Goal: Transaction & Acquisition: Purchase product/service

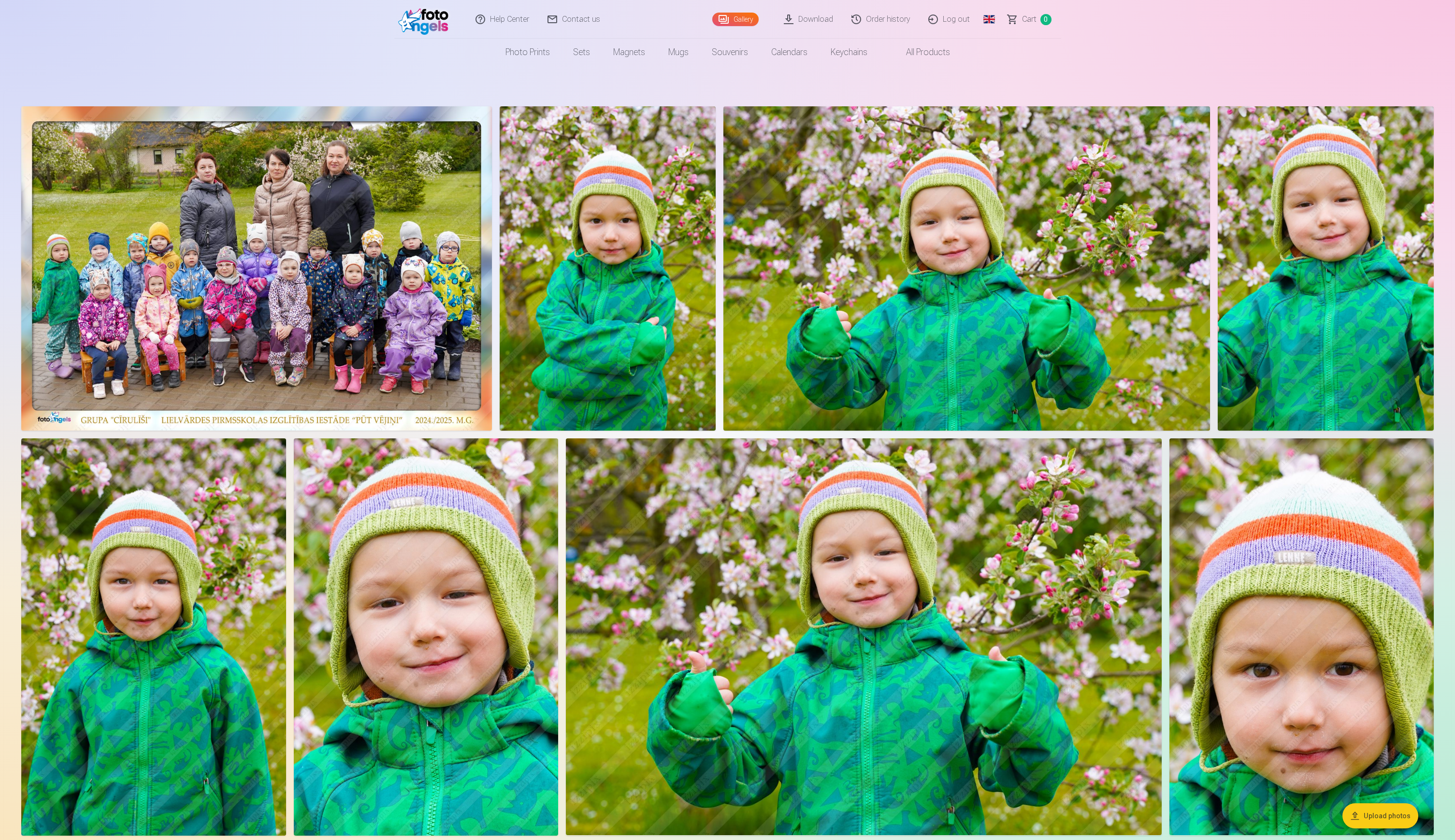
click at [1265, 46] on nav "Photo prints High-Quality Photo Prints 210gsm paper, Stunning Color and Detail …" at bounding box center [728, 52] width 1455 height 27
click at [1333, 49] on nav "Photo prints High-Quality Photo Prints 210gsm paper, Stunning Color and Detail …" at bounding box center [728, 52] width 1455 height 27
click at [900, 256] on img at bounding box center [966, 268] width 486 height 324
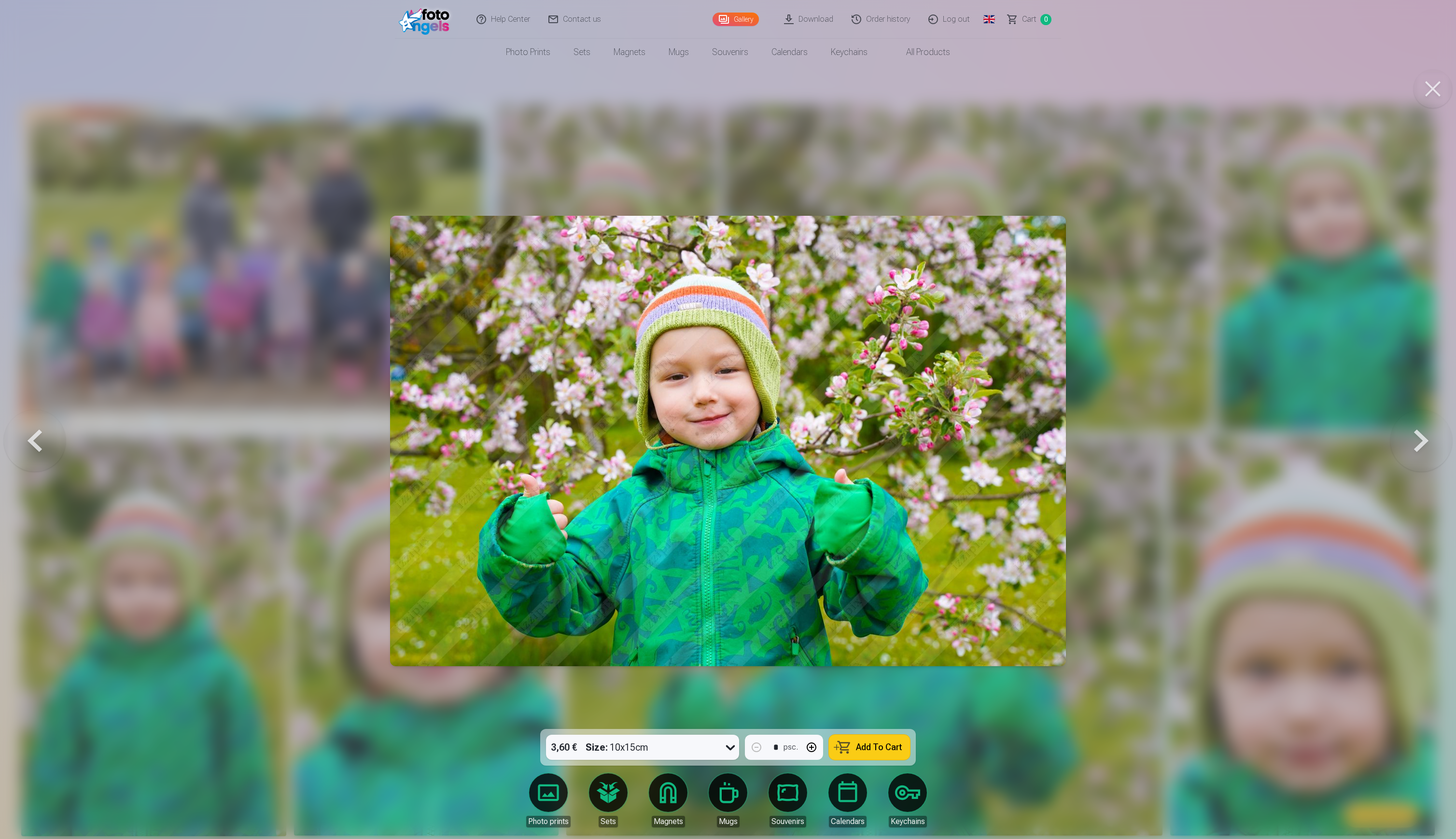
click at [991, 22] on link "Global" at bounding box center [988, 19] width 19 height 39
click at [935, 44] on link "Latvian (lv)" at bounding box center [939, 44] width 113 height 19
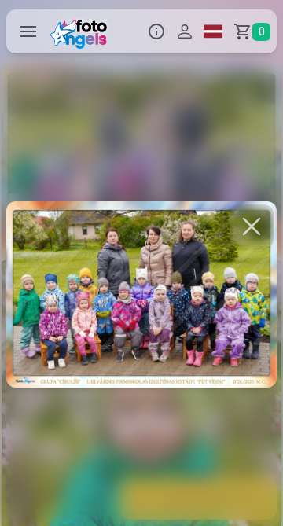
scroll to position [0, 566]
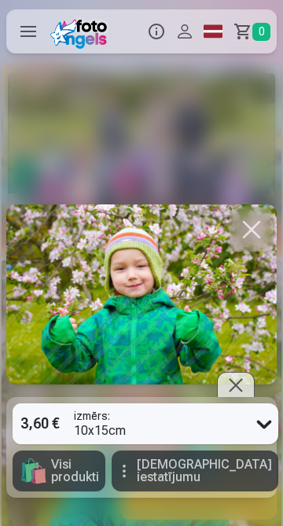
click at [221, 25] on link "Global" at bounding box center [213, 31] width 28 height 44
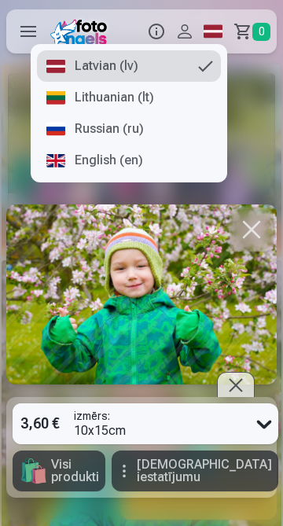
click at [118, 132] on link "Russian (ru)" at bounding box center [129, 128] width 184 height 31
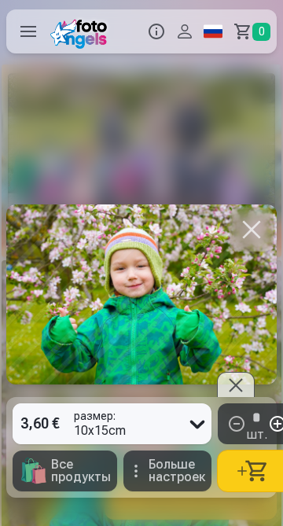
click at [209, 43] on link "Global" at bounding box center [213, 31] width 28 height 44
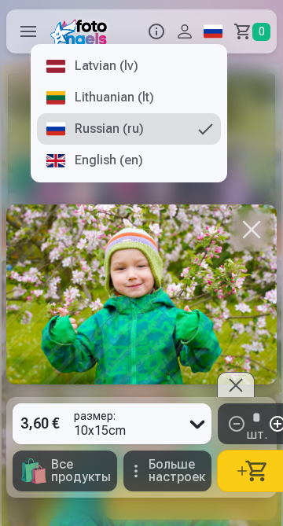
click at [132, 97] on link "Lithuanian (lt)" at bounding box center [129, 97] width 184 height 31
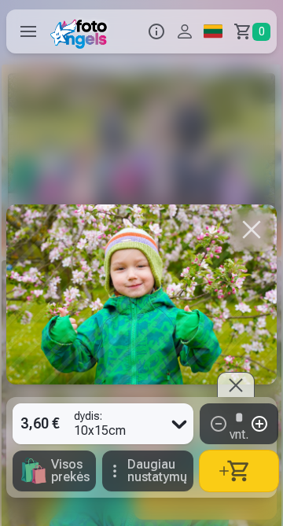
click at [221, 37] on link "Global" at bounding box center [213, 31] width 28 height 44
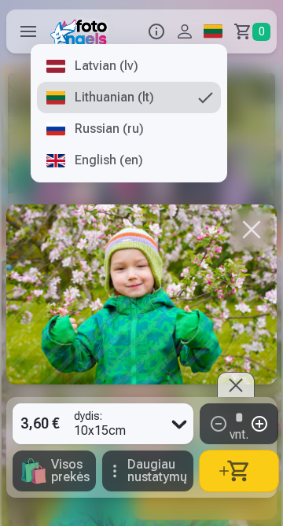
click at [125, 161] on link "English (en)" at bounding box center [129, 160] width 184 height 31
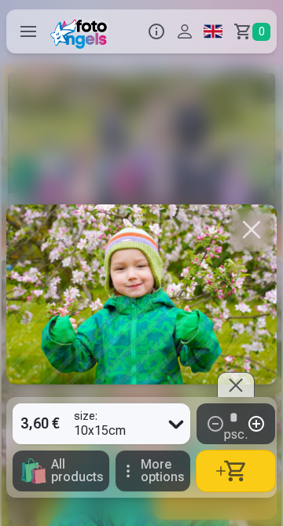
click at [218, 29] on link "Global" at bounding box center [213, 31] width 28 height 44
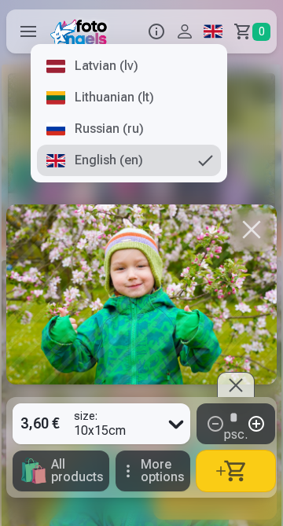
click at [117, 68] on link "Latvian (lv)" at bounding box center [129, 65] width 184 height 31
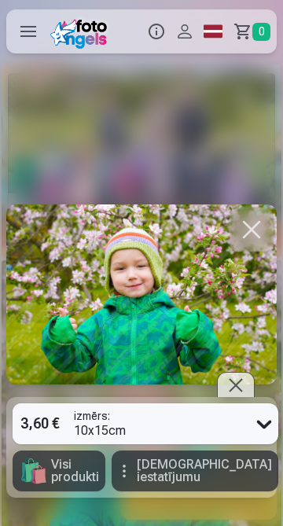
click at [215, 33] on link "Global" at bounding box center [213, 31] width 28 height 44
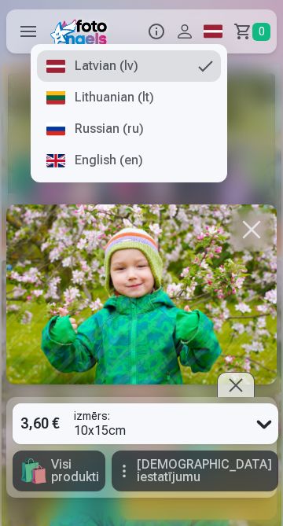
click at [87, 139] on link "Russian (ru)" at bounding box center [129, 128] width 184 height 31
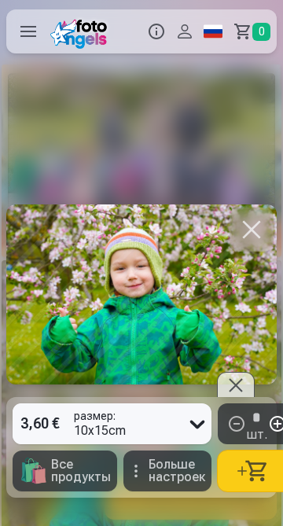
click at [219, 31] on link "Global" at bounding box center [213, 31] width 28 height 44
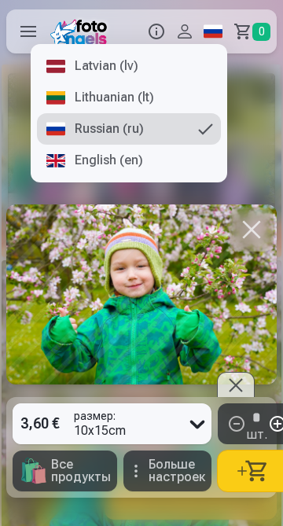
click at [134, 168] on link "English (en)" at bounding box center [129, 160] width 184 height 31
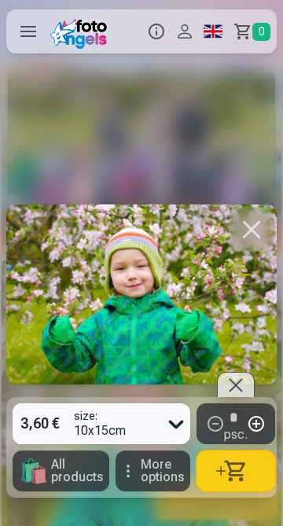
click at [207, 35] on link "Global" at bounding box center [213, 31] width 28 height 44
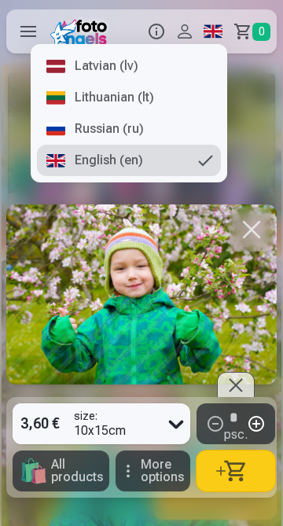
click at [125, 130] on link "Russian (ru)" at bounding box center [129, 128] width 184 height 31
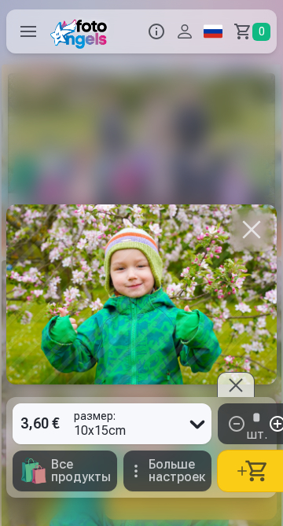
click at [51, 469] on span "Все продукты" at bounding box center [81, 470] width 60 height 25
click at [219, 29] on div "Продукты Инфо Профиль Фотографии 5 Комплекты 4 Магниты 8 Кружки 9 Сувениры 9 Ка…" at bounding box center [141, 31] width 283 height 50
click at [218, 29] on link "Global" at bounding box center [213, 31] width 28 height 44
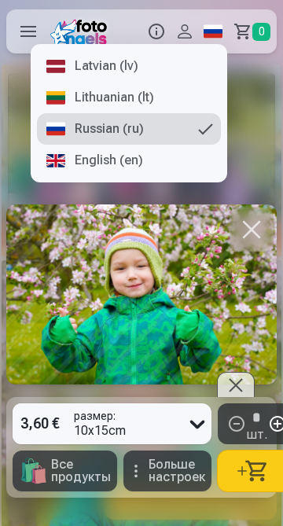
click at [124, 93] on link "Lithuanian (lt)" at bounding box center [129, 97] width 184 height 31
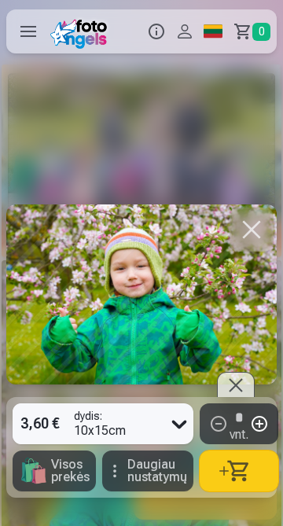
click at [211, 35] on link "Global" at bounding box center [213, 31] width 28 height 44
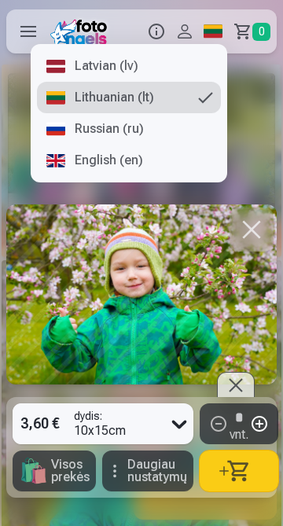
click at [145, 72] on link "Latvian (lv)" at bounding box center [129, 65] width 184 height 31
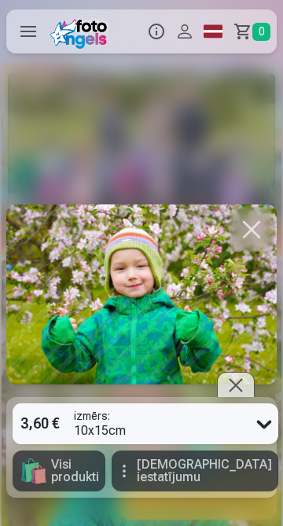
click at [219, 29] on link "Global" at bounding box center [213, 31] width 28 height 44
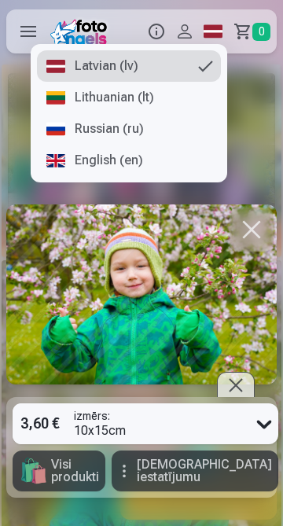
click at [119, 97] on link "Lithuanian (lt)" at bounding box center [129, 97] width 184 height 31
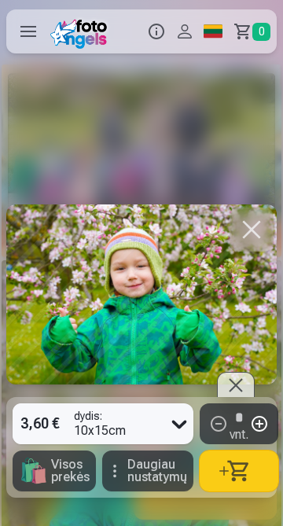
click at [223, 35] on link "Global" at bounding box center [213, 31] width 28 height 44
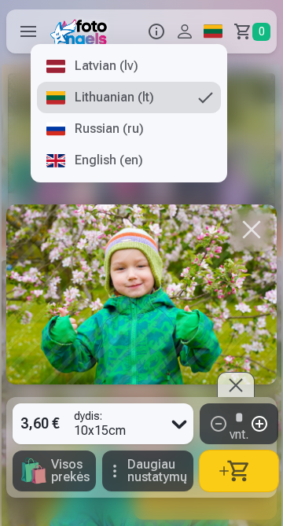
click at [112, 138] on link "Russian (ru)" at bounding box center [129, 128] width 184 height 31
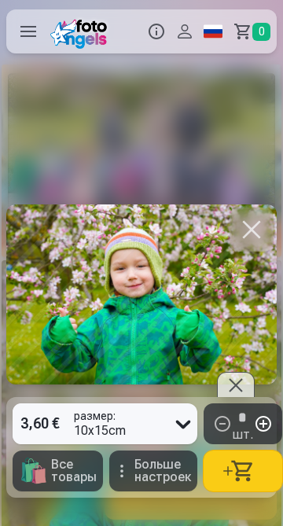
click at [241, 384] on div at bounding box center [236, 384] width 38 height 25
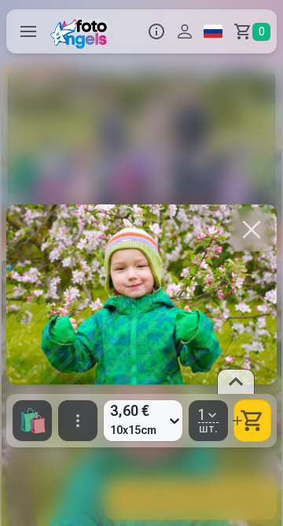
click at [83, 420] on button "button" at bounding box center [77, 420] width 39 height 41
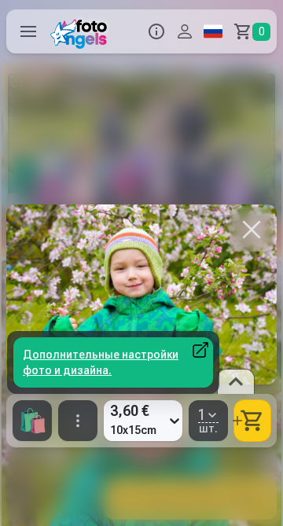
click at [158, 493] on div "3,60 € 10x15cm 1 шт. 🛍 Все товары Дополнительные настройки фото и дизайна." at bounding box center [141, 294] width 283 height 463
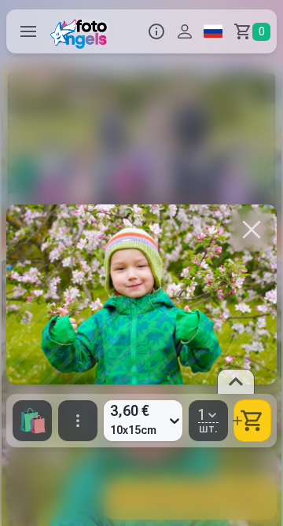
click at [76, 409] on button "button" at bounding box center [77, 420] width 39 height 41
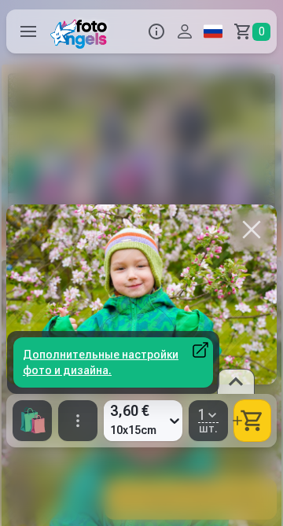
click at [103, 358] on link "Дополнительные настройки фото и дизайна." at bounding box center [113, 362] width 200 height 50
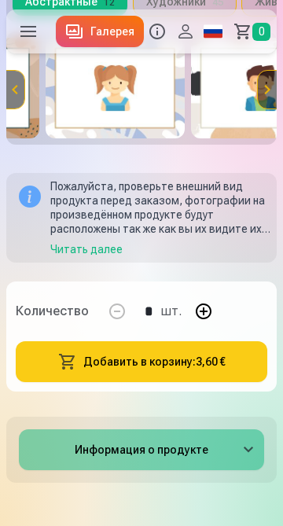
scroll to position [766, 0]
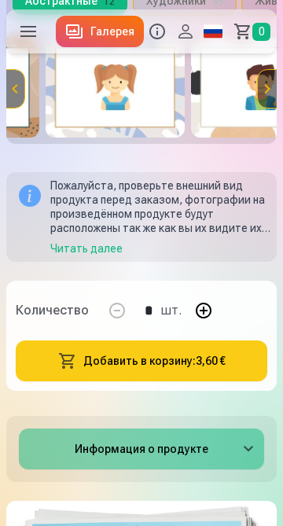
click at [130, 365] on button "Добавить в корзину : 3,60 €" at bounding box center [141, 360] width 251 height 41
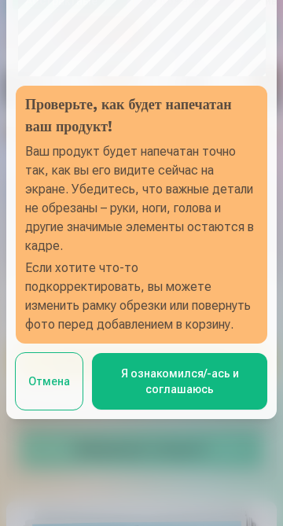
scroll to position [138, 0]
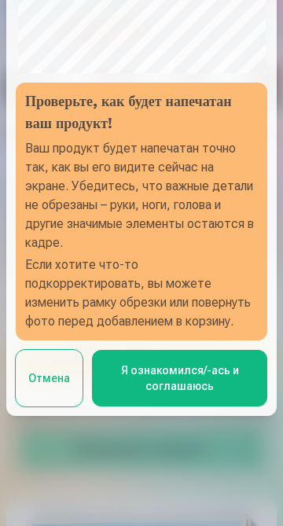
click at [46, 387] on button "Отмена" at bounding box center [49, 378] width 67 height 57
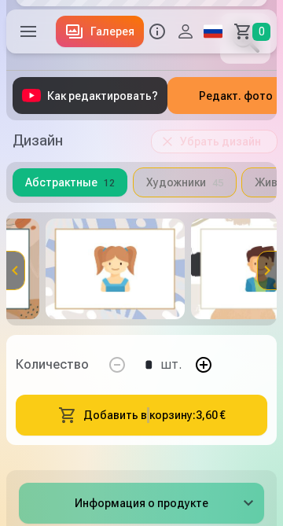
scroll to position [584, 0]
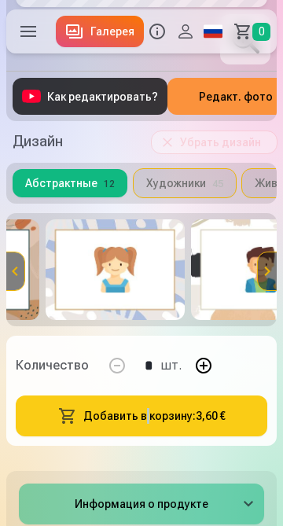
click at [244, 347] on div "Количество * шт." at bounding box center [141, 366] width 251 height 38
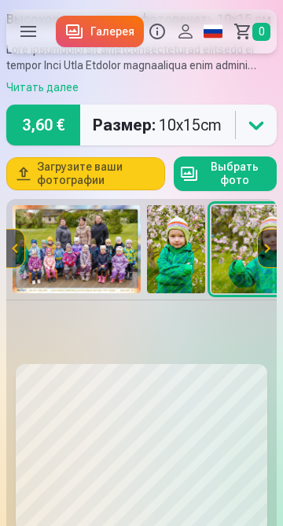
scroll to position [61, 0]
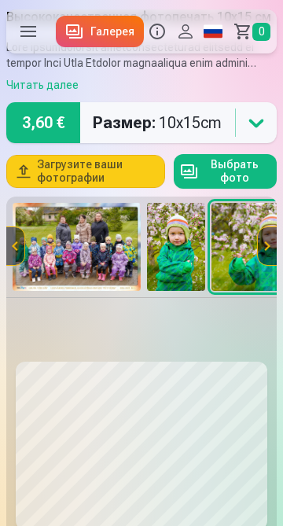
click at [163, 239] on img at bounding box center [176, 247] width 59 height 88
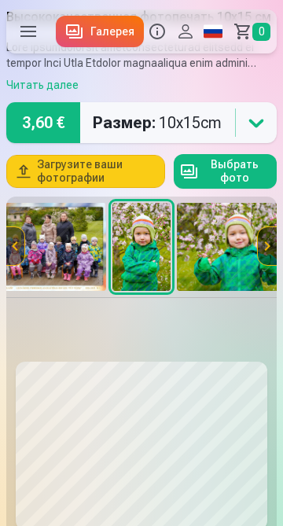
scroll to position [0, 679]
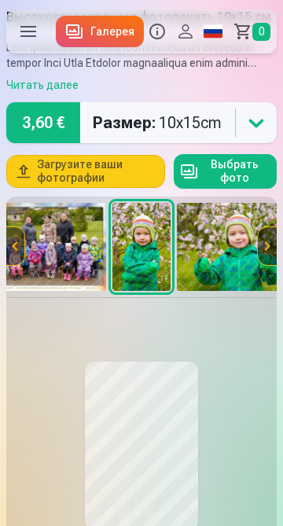
click at [80, 243] on img at bounding box center [42, 247] width 128 height 88
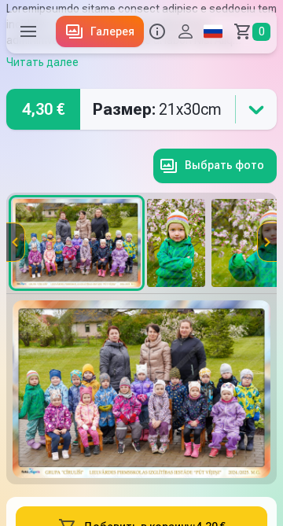
scroll to position [97, 0]
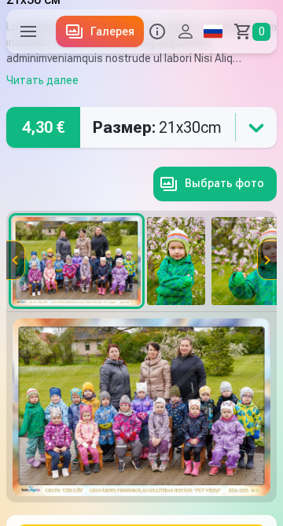
click at [180, 285] on img at bounding box center [176, 261] width 59 height 88
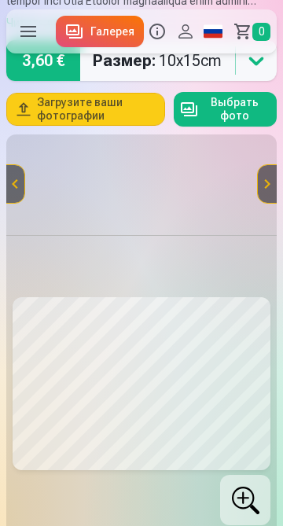
scroll to position [124, 0]
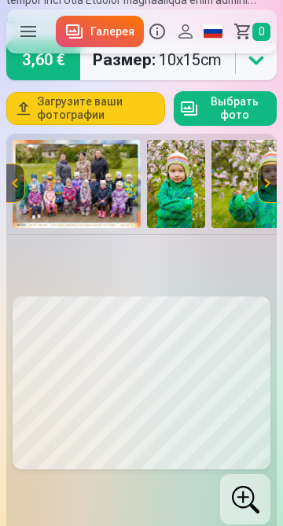
click at [253, 474] on div at bounding box center [245, 499] width 50 height 50
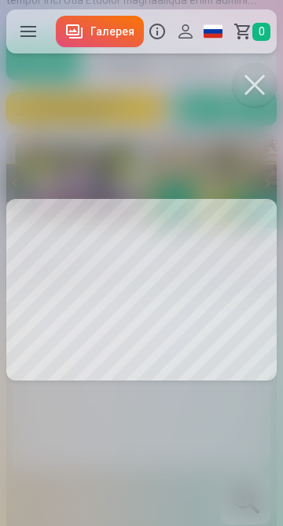
click at [259, 86] on button at bounding box center [255, 85] width 44 height 44
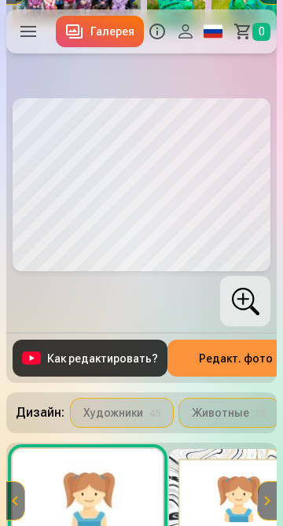
scroll to position [323, 0]
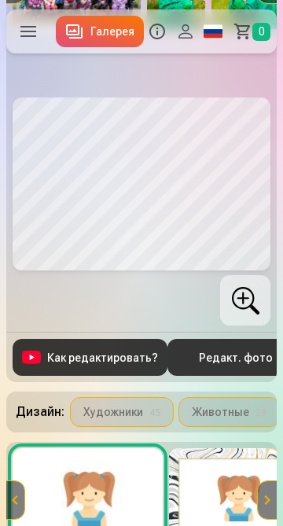
click at [105, 253] on button at bounding box center [141, 184] width 254 height 170
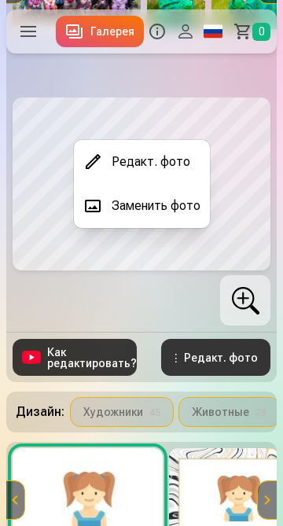
click at [103, 152] on button "Редакт. фото" at bounding box center [142, 162] width 136 height 44
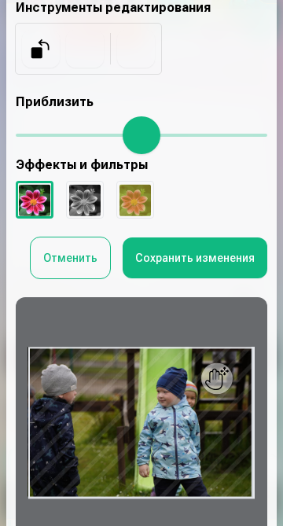
scroll to position [165, 0]
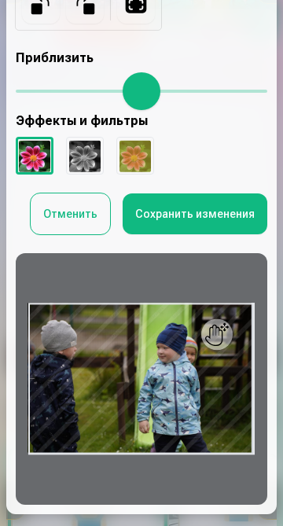
click at [73, 234] on button "Отменить" at bounding box center [70, 213] width 79 height 41
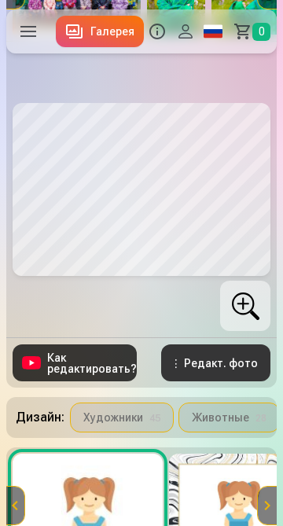
scroll to position [315, 0]
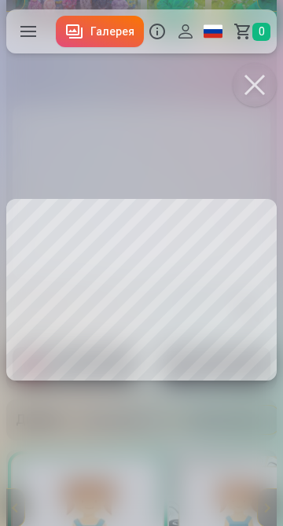
click at [250, 81] on button at bounding box center [255, 85] width 44 height 44
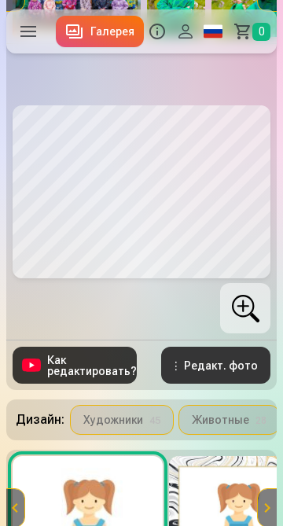
click at [122, 143] on button at bounding box center [141, 192] width 254 height 170
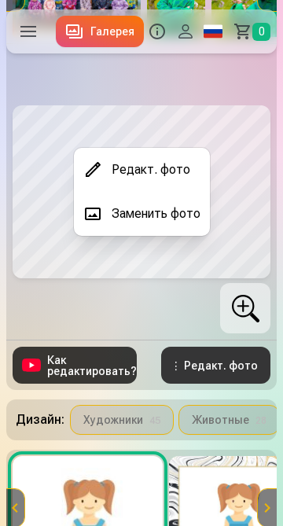
click at [123, 174] on button "Редакт. фото" at bounding box center [142, 170] width 136 height 44
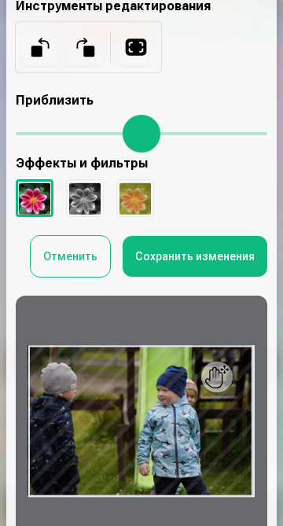
scroll to position [129, 0]
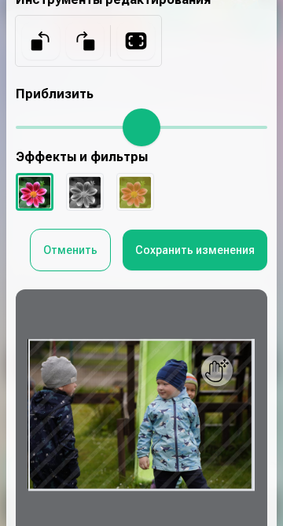
click at [64, 270] on button "Отменить" at bounding box center [70, 249] width 79 height 41
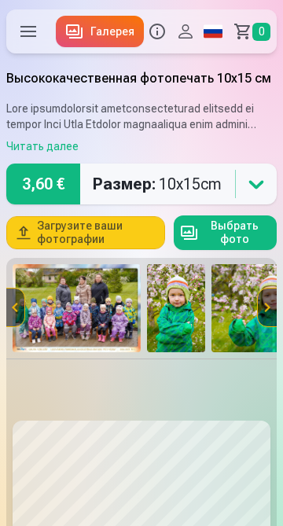
scroll to position [315, 0]
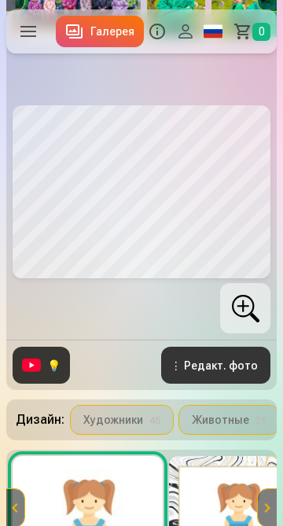
click at [160, 170] on button at bounding box center [141, 192] width 254 height 170
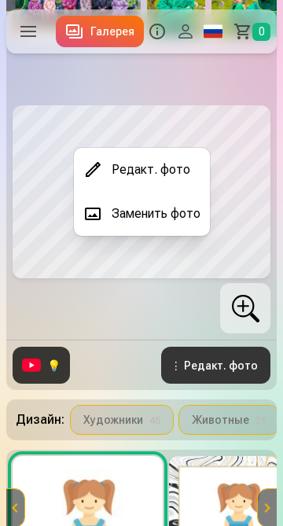
click at [156, 174] on button "Редакт. фото" at bounding box center [142, 170] width 136 height 44
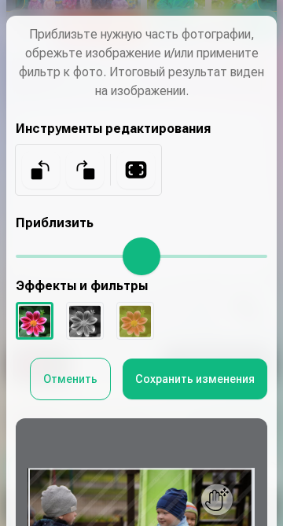
scroll to position [165, 0]
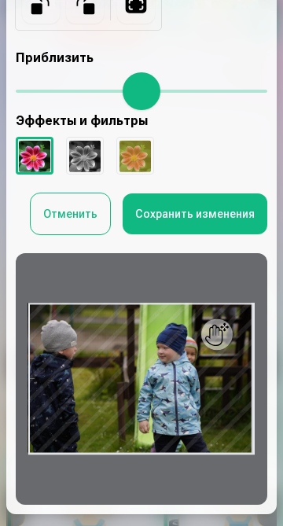
click at [72, 234] on button "Отменить" at bounding box center [70, 213] width 79 height 41
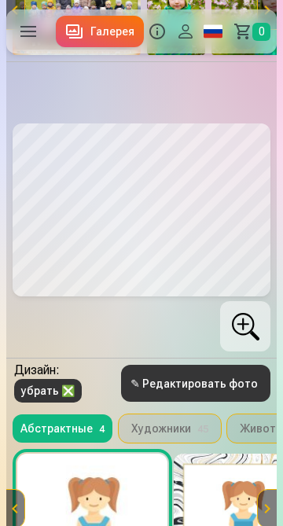
scroll to position [295, 0]
